Goal: Transaction & Acquisition: Book appointment/travel/reservation

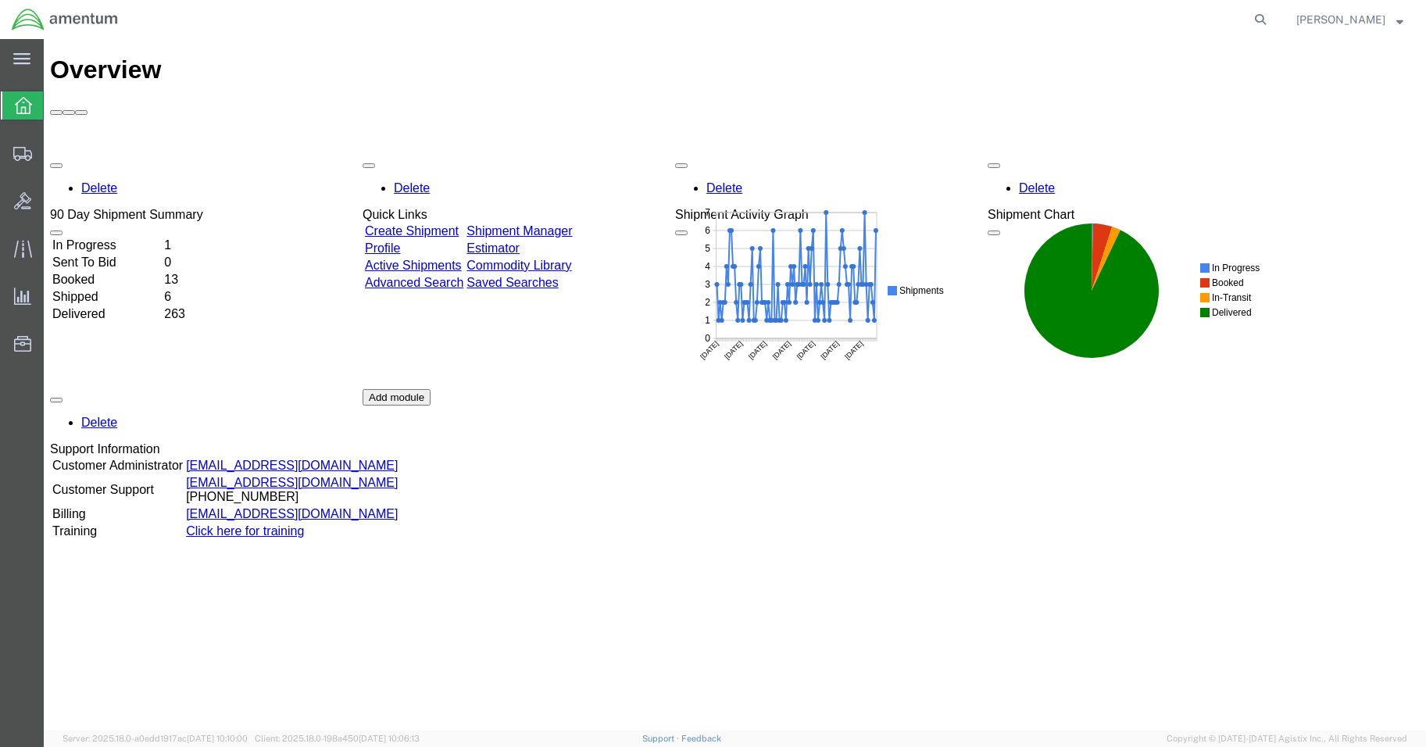
click at [137, 238] on td "In Progress" at bounding box center [107, 246] width 110 height 16
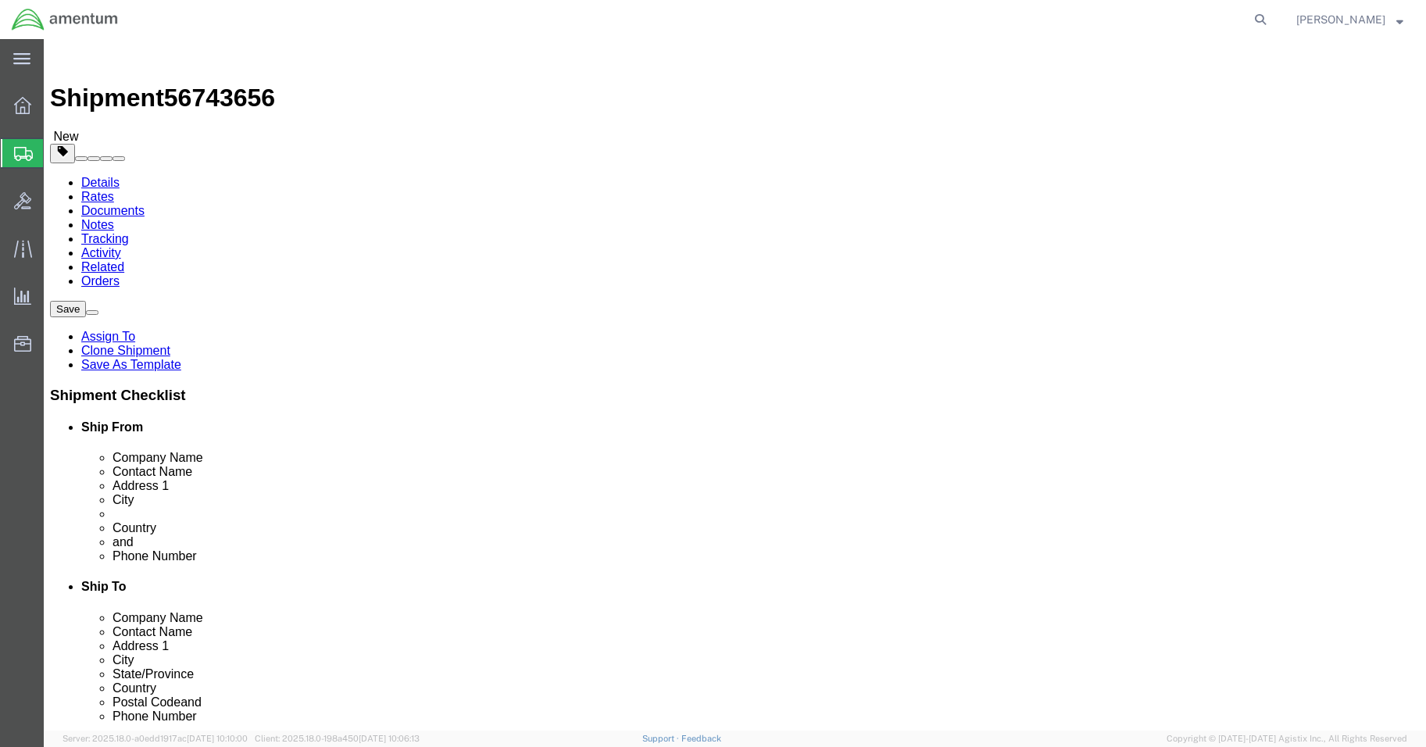
select select "42677"
select select
drag, startPoint x: 762, startPoint y: 320, endPoint x: 761, endPoint y: 335, distance: 15.7
click input "text"
type input "[PERSON_NAME]"
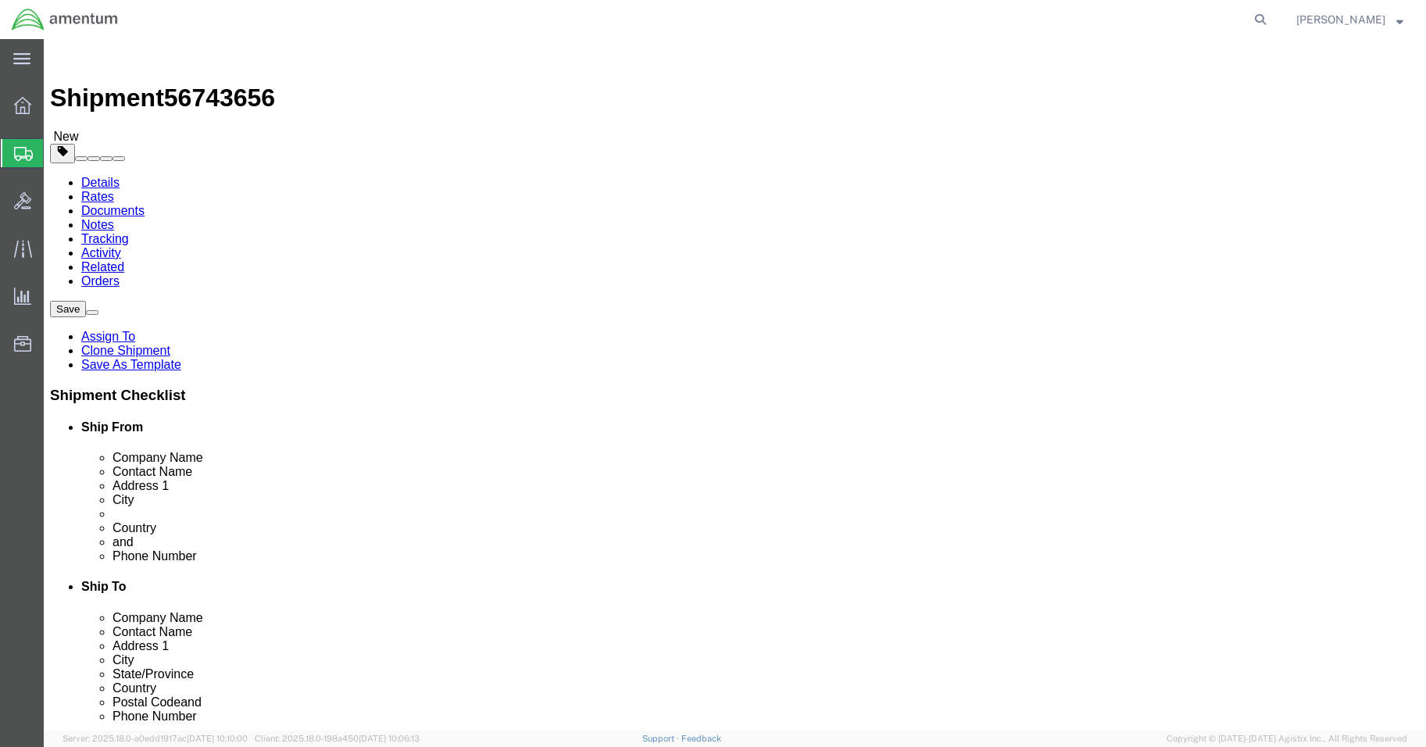
click input ","
click input "text"
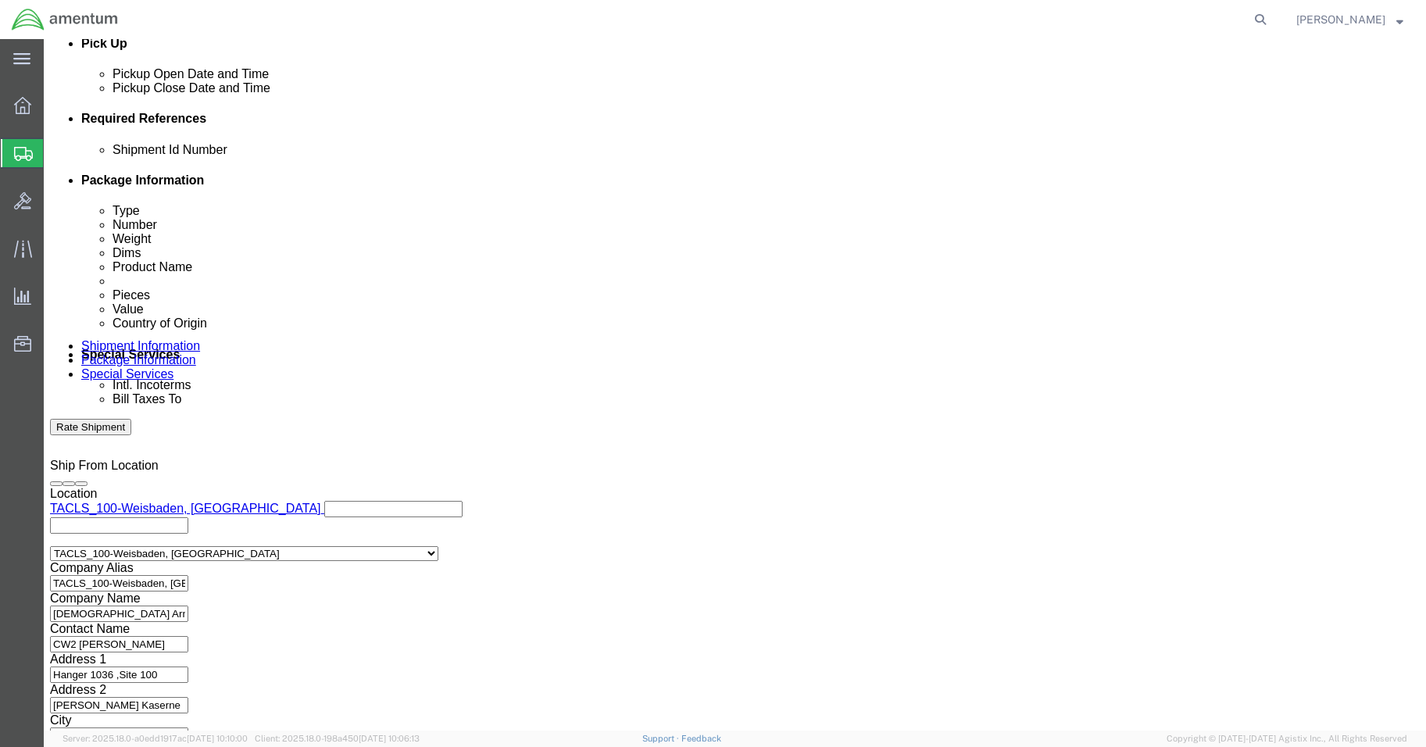
scroll to position [710, 0]
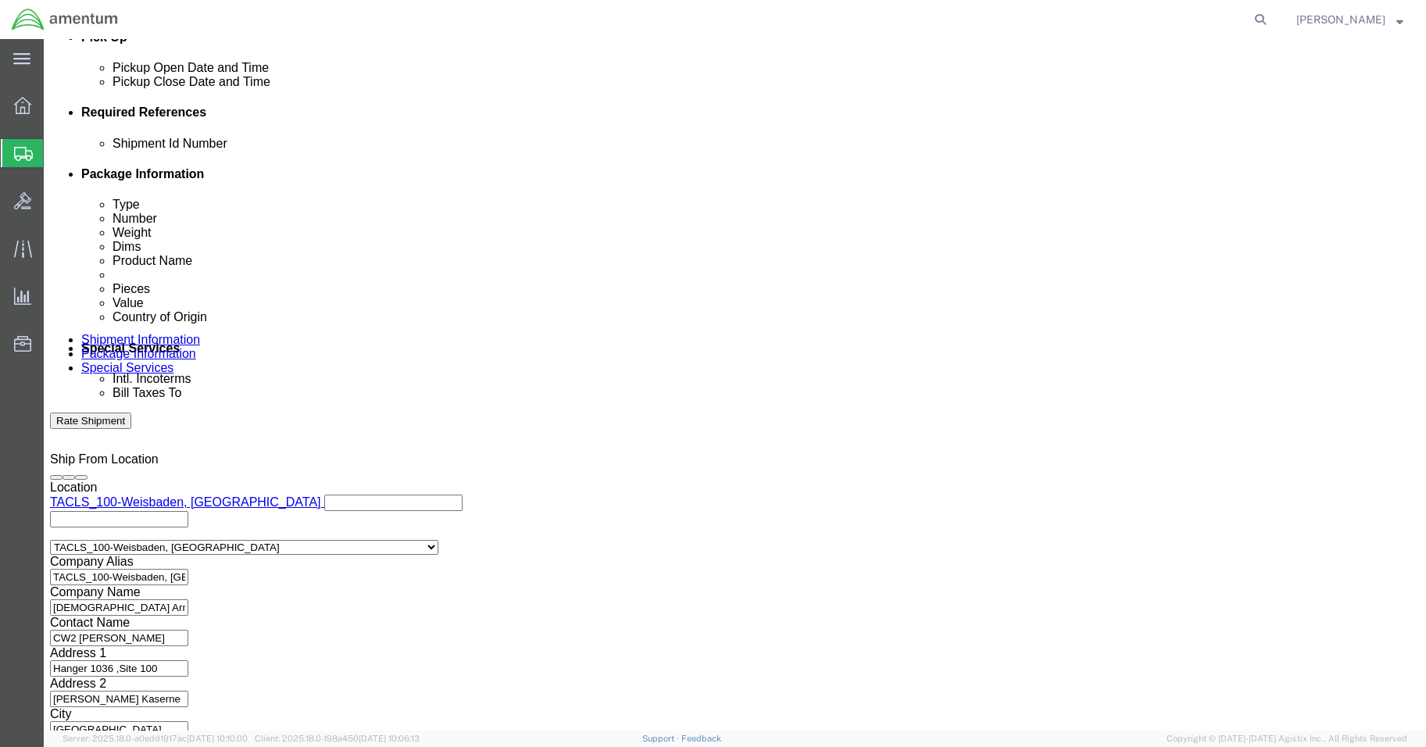
type input "[PHONE_NUMBER]"
click button "Continue"
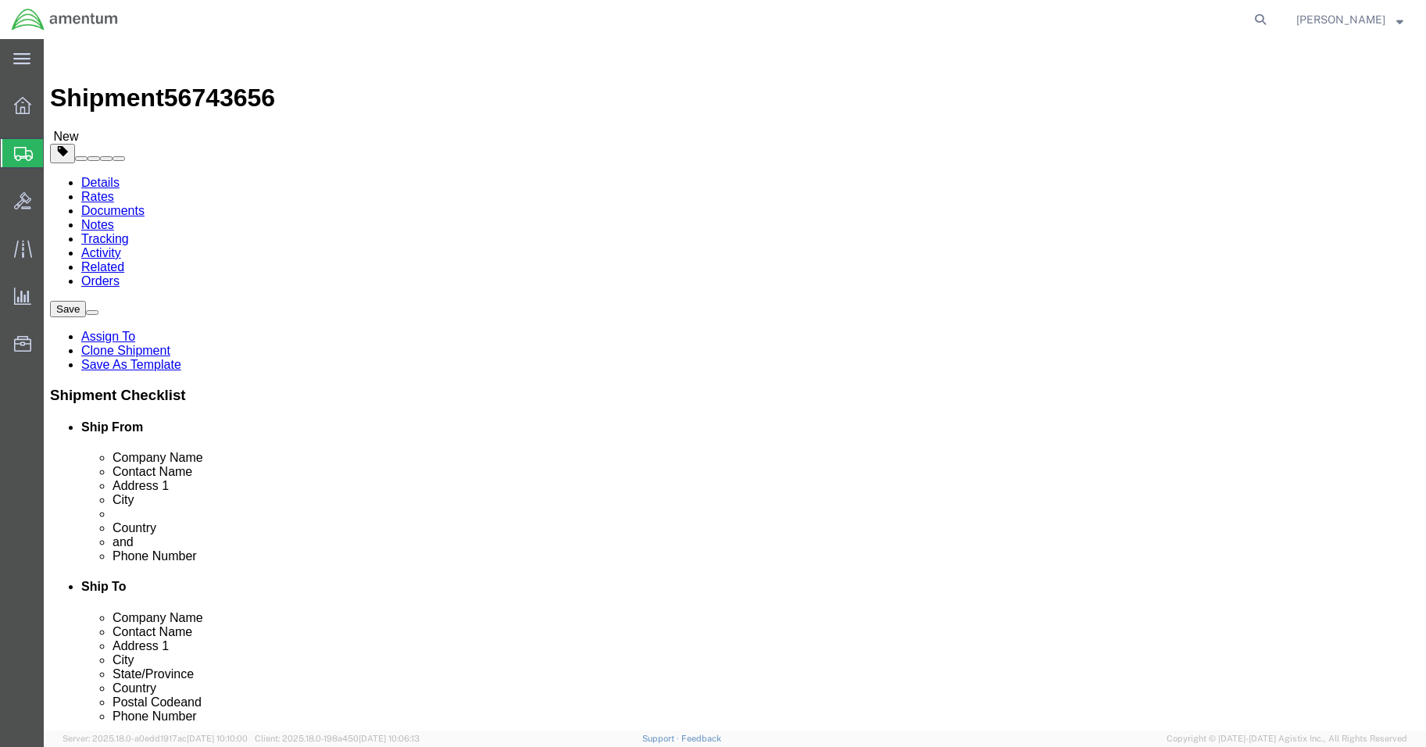
click button "Continue"
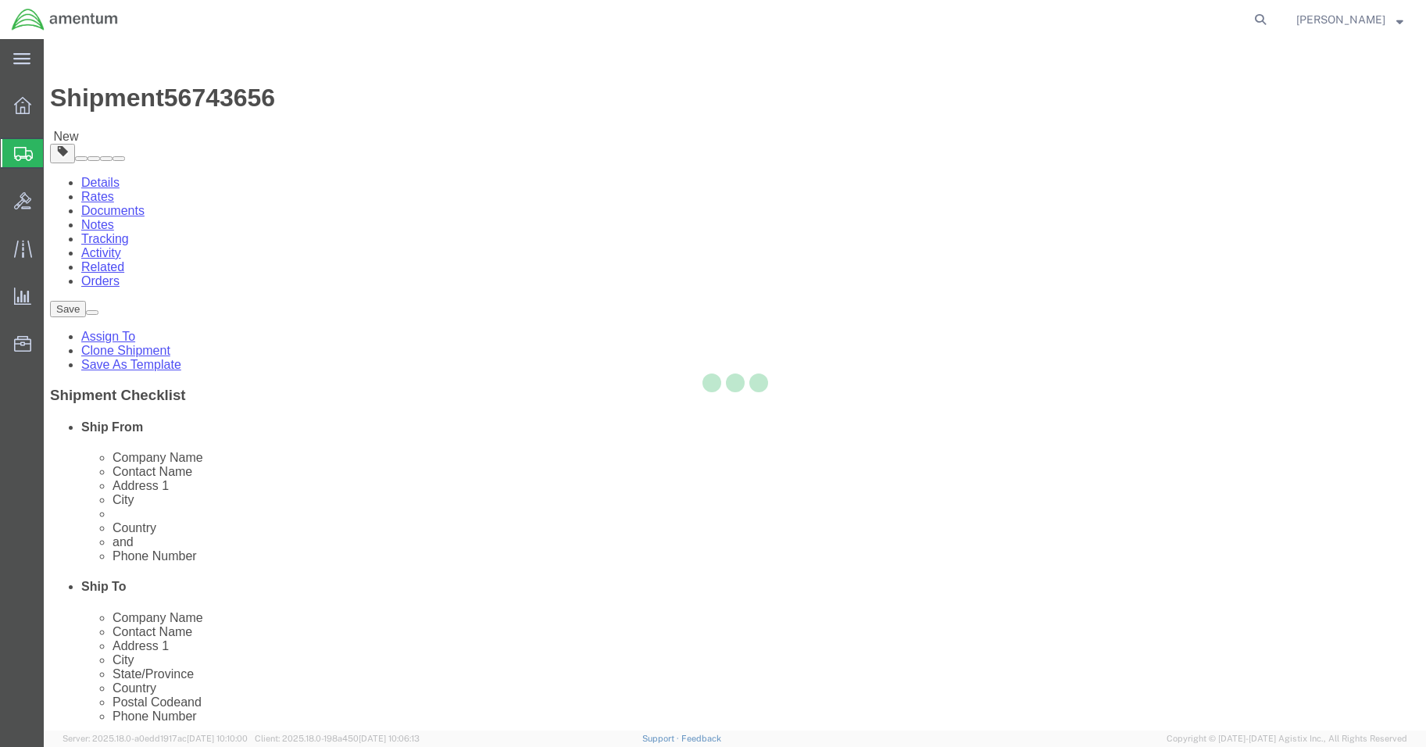
select select
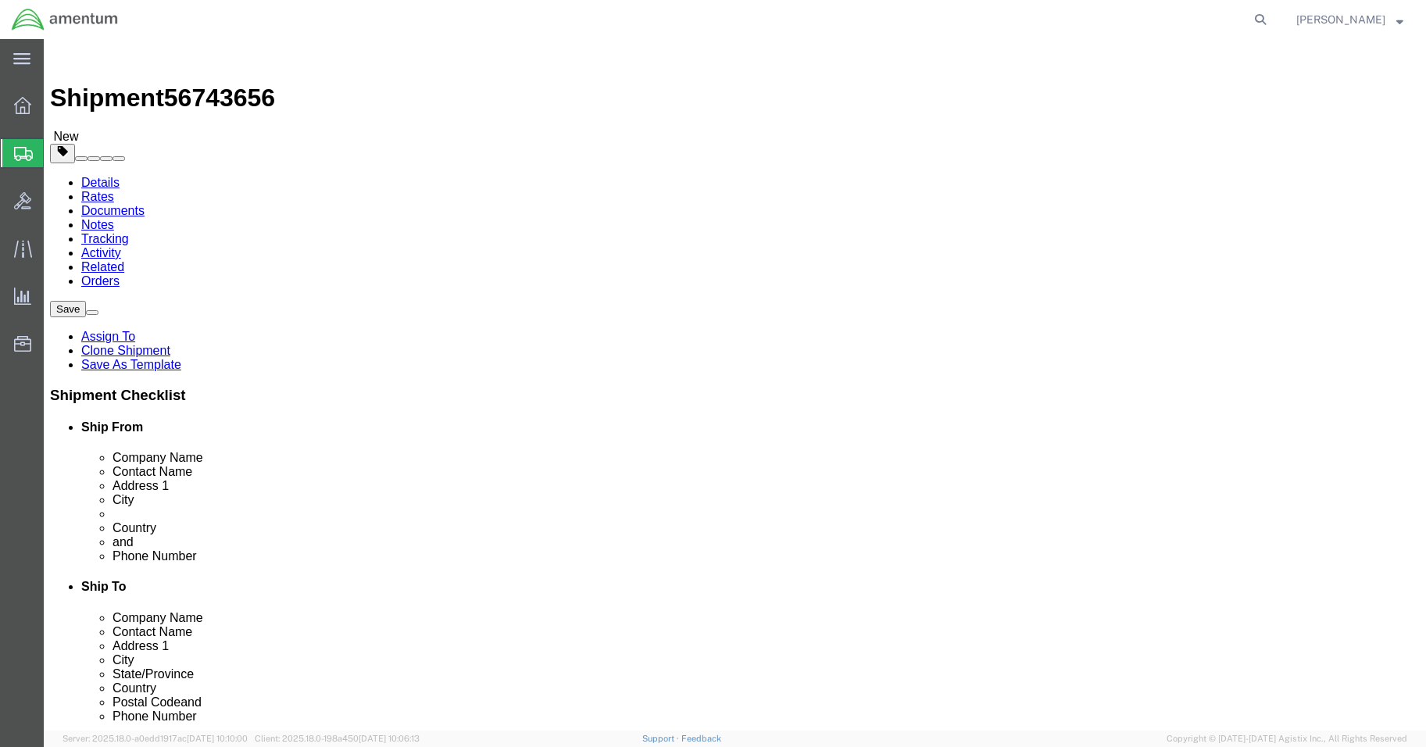
select select "DEPARTMENT"
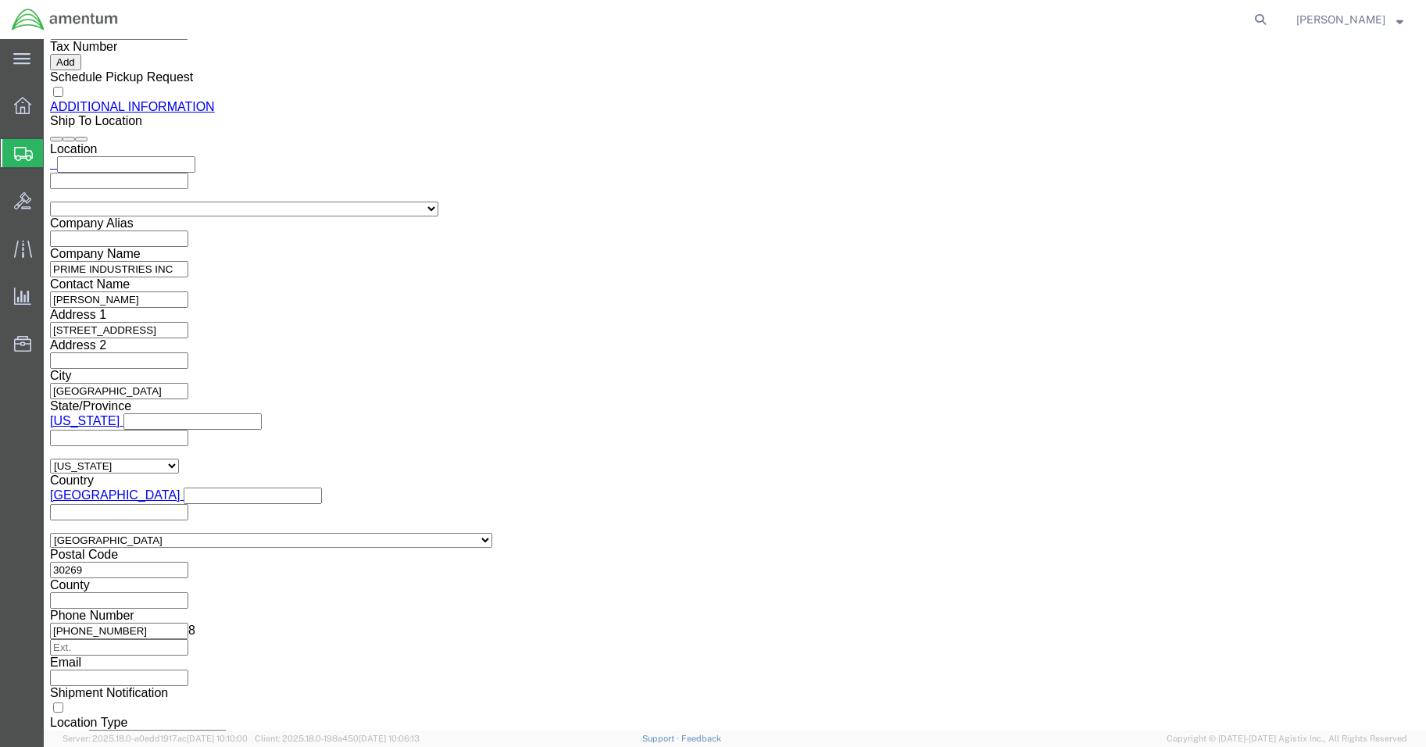
scroll to position [1947, 0]
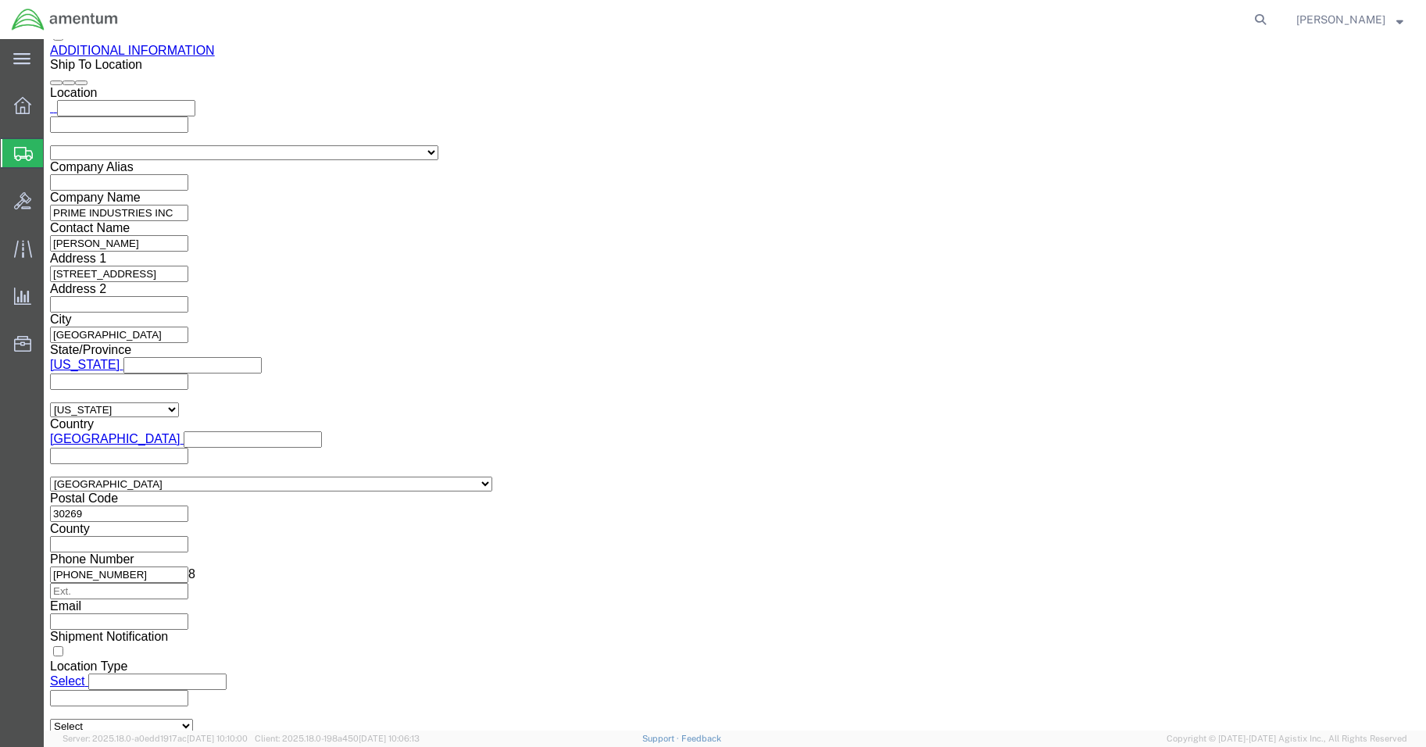
click button "Rate Shipment"
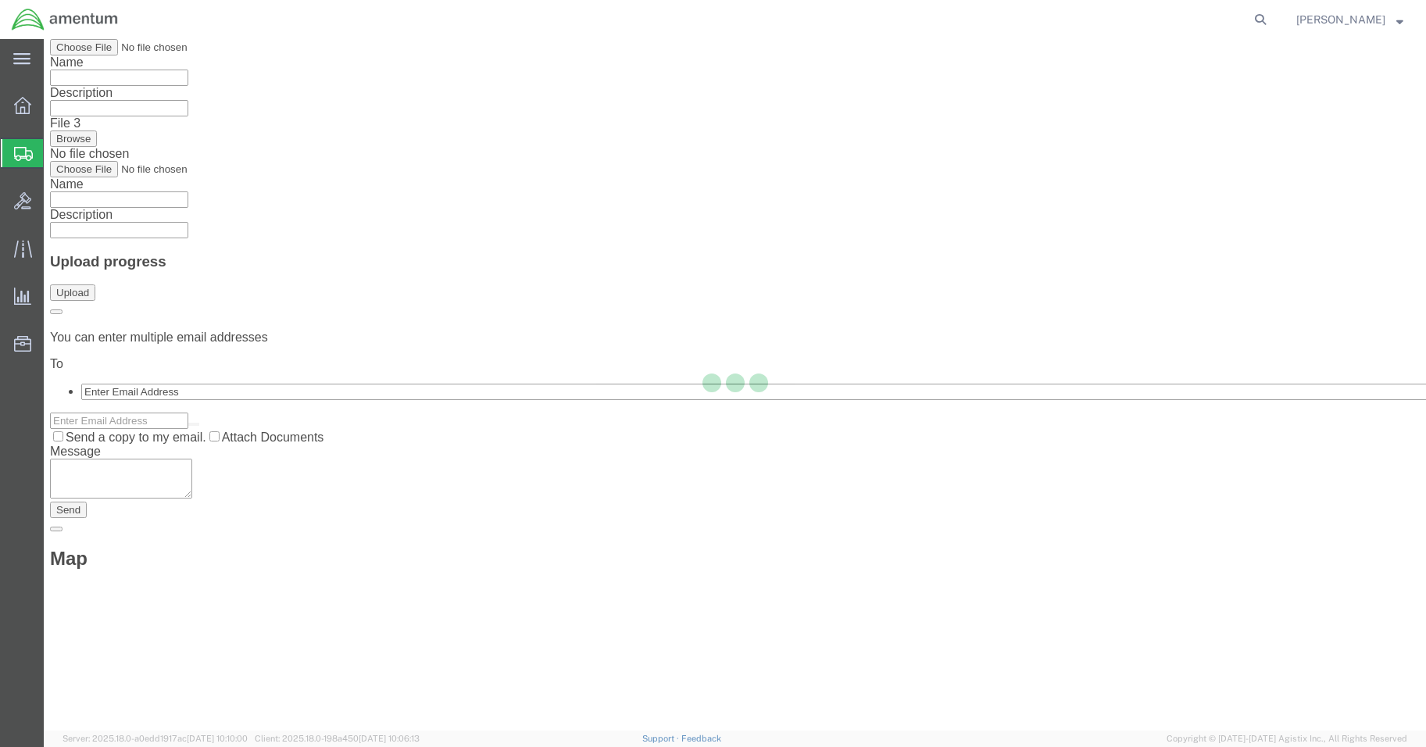
scroll to position [0, 0]
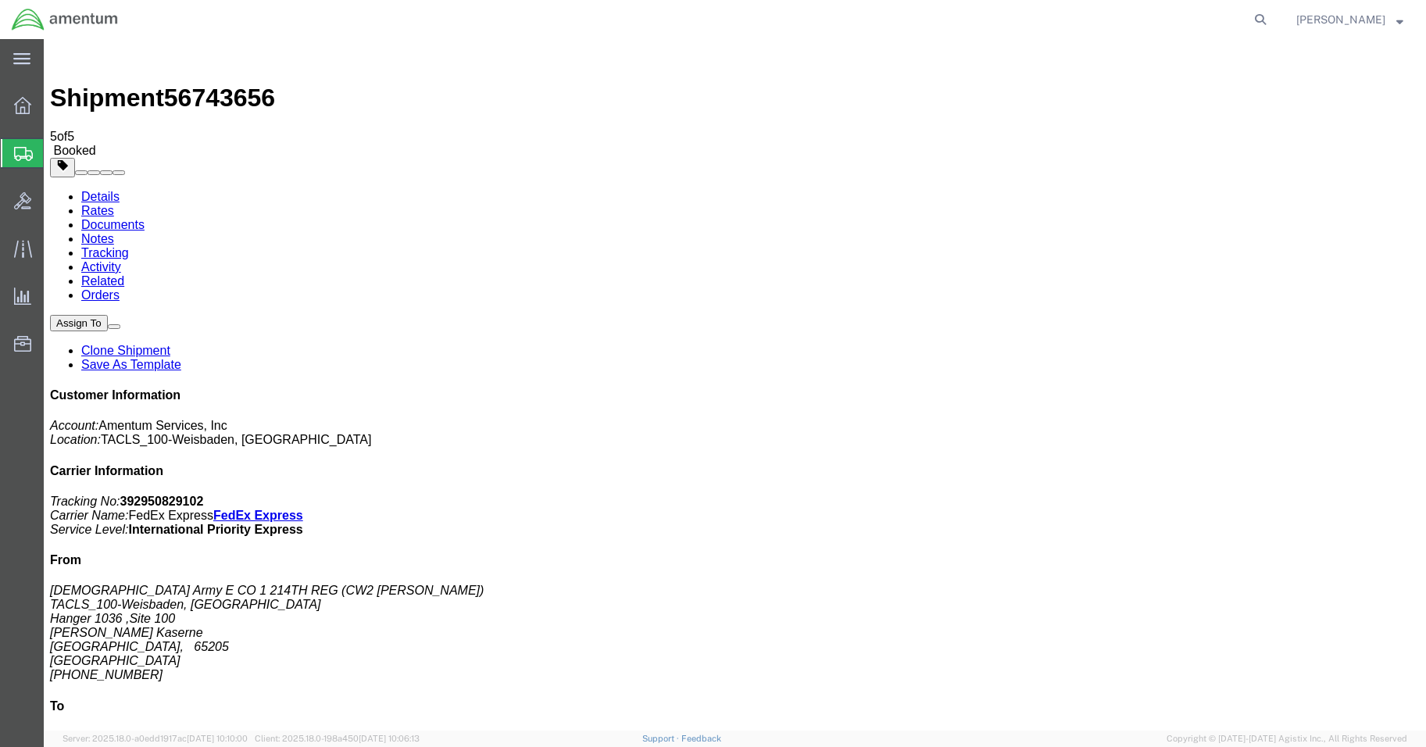
drag, startPoint x: 136, startPoint y: 342, endPoint x: 877, endPoint y: 120, distance: 773.5
